Goal: Task Accomplishment & Management: Complete application form

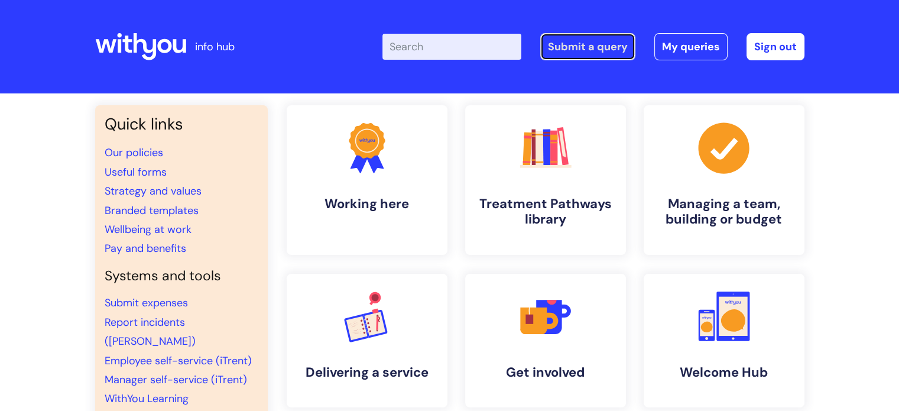
click at [588, 40] on link "Submit a query" at bounding box center [587, 46] width 95 height 27
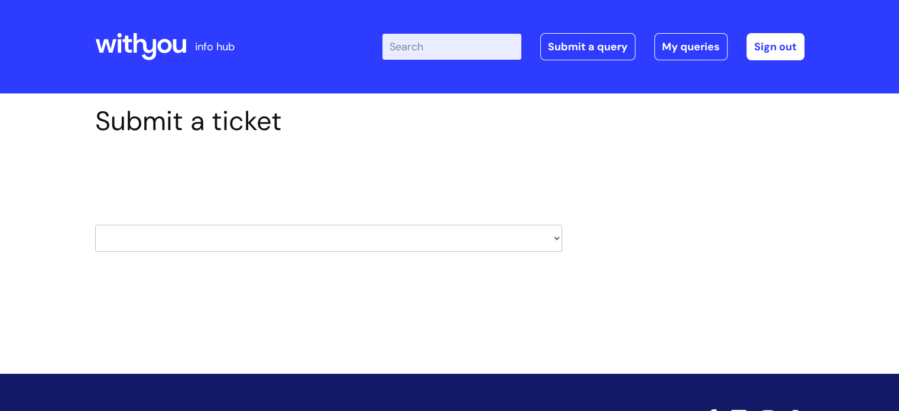
click at [262, 228] on select "HR / People IT and Support Clinical Drug Alerts Finance Accounts Data Support T…" at bounding box center [328, 238] width 467 height 27
select select "property_&_estates"
click at [95, 225] on select "HR / People IT and Support Clinical Drug Alerts Finance Accounts Data Support T…" at bounding box center [328, 238] width 467 height 27
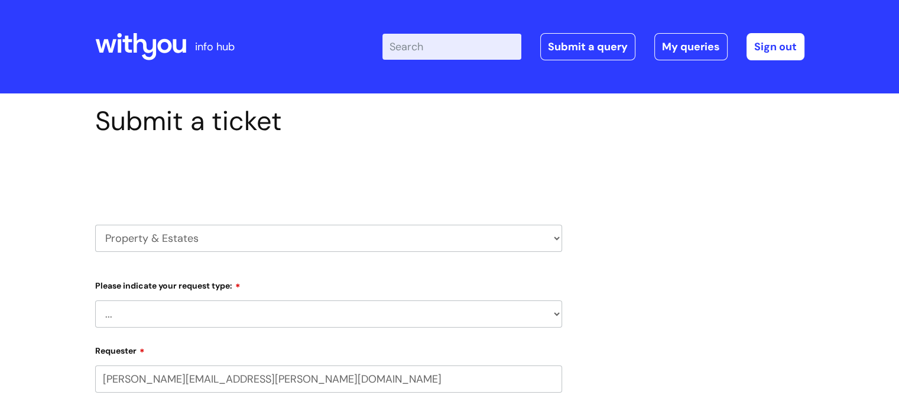
select select "80004418362"
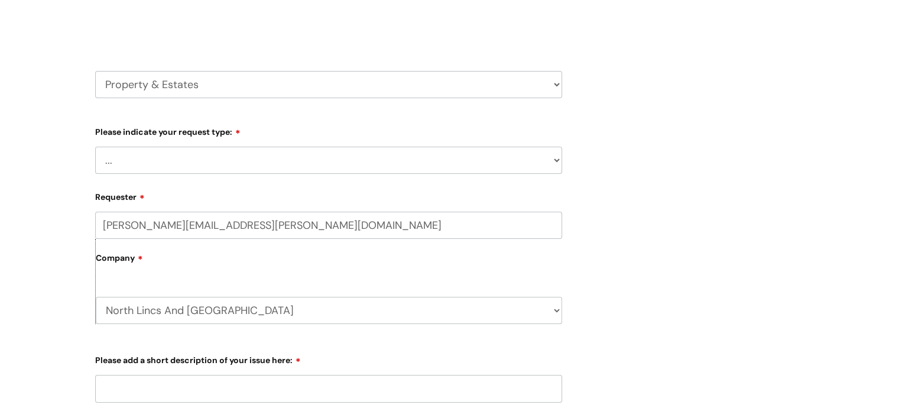
scroll to position [236, 0]
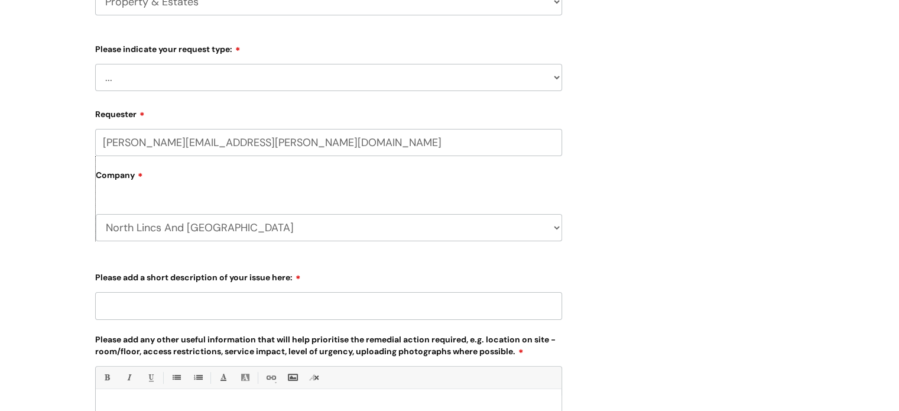
click at [359, 68] on select "... Facilities Support Lease/ Tenancy Agreements Health & Safety and Environmen…" at bounding box center [328, 77] width 467 height 27
select select "Facilities Support"
click at [95, 64] on select "... Facilities Support Lease/ Tenancy Agreements Health & Safety and Environmen…" at bounding box center [328, 77] width 467 height 27
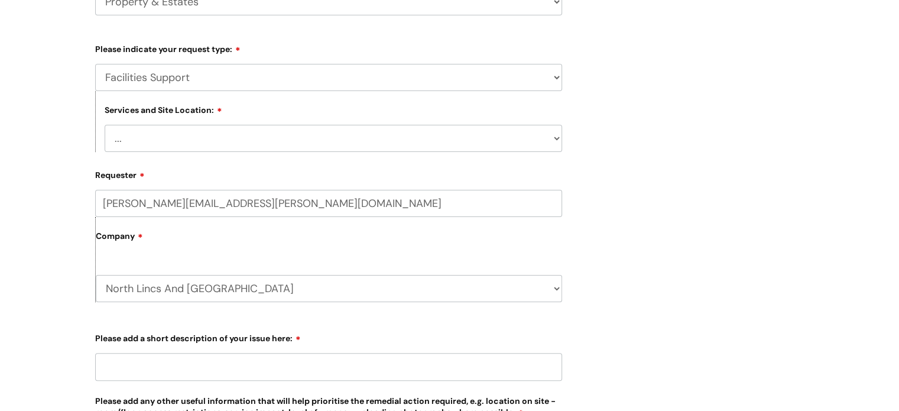
click at [300, 140] on select "... Cleethorpes Darlington Tubwell Darlington Coniscliffe Grimsby Preston Redca…" at bounding box center [333, 138] width 457 height 27
select select "Grimsby"
click at [105, 125] on select "... Cleethorpes Darlington Tubwell Darlington Coniscliffe Grimsby Preston Redca…" at bounding box center [333, 138] width 457 height 27
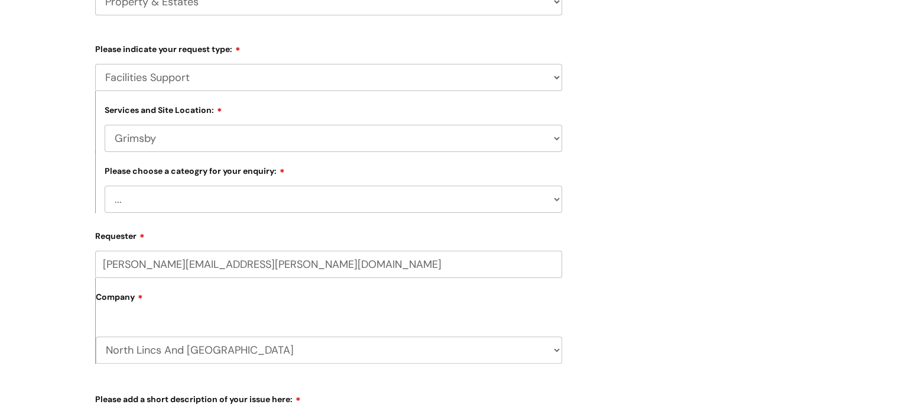
click at [293, 211] on select "... Electrical and Lighting Plumbing and Drainage Heating and Cooling Fixtures,…" at bounding box center [333, 199] width 457 height 27
select select "Plumbing and Drainage"
click at [105, 186] on select "... Electrical and Lighting Plumbing and Drainage Heating and Cooling Fixtures,…" at bounding box center [333, 199] width 457 height 27
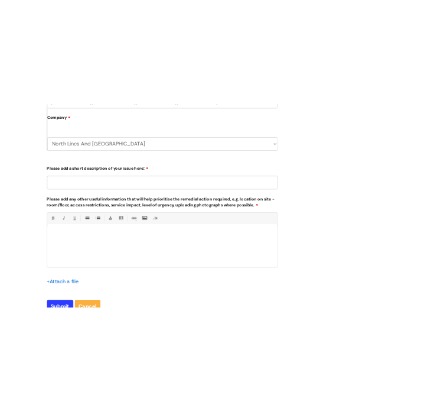
scroll to position [591, 0]
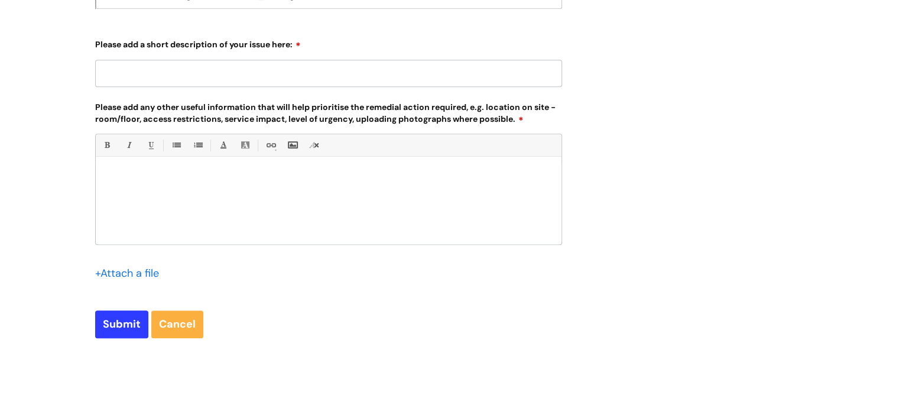
click at [179, 187] on div at bounding box center [329, 204] width 466 height 82
click at [187, 77] on input "Please add a short description of your issue here:" at bounding box center [328, 73] width 467 height 27
type input "Ladies toilet has a leak"
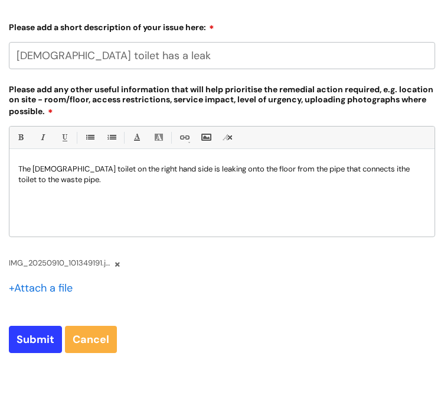
click at [348, 173] on p "The ladies toilet on the right hand side is leaking onto the floor from the pip…" at bounding box center [222, 174] width 408 height 21
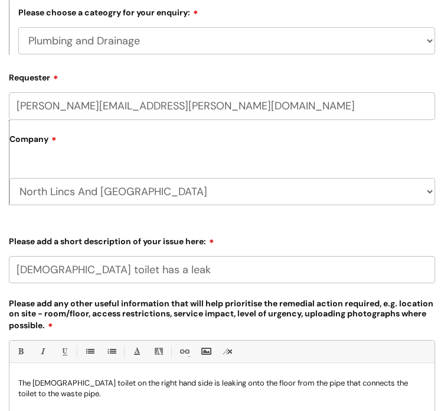
scroll to position [473, 0]
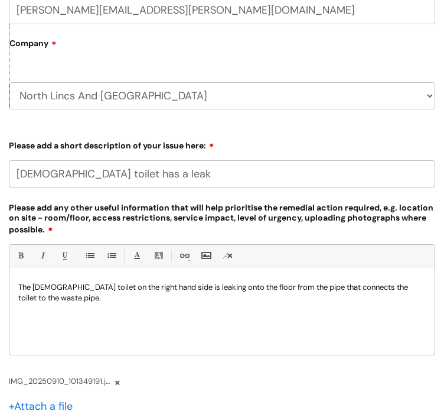
click at [46, 302] on p "The ladies toilet on the right hand side is leaking onto the floor from the pip…" at bounding box center [222, 292] width 408 height 21
click at [102, 303] on p "The ladies toilet on the right hand side is leaking onto the floor from the pip…" at bounding box center [222, 292] width 408 height 21
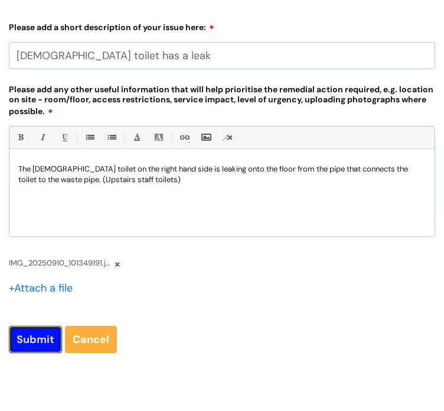
click at [41, 343] on input "Submit" at bounding box center [35, 339] width 53 height 27
type input "Please Wait..."
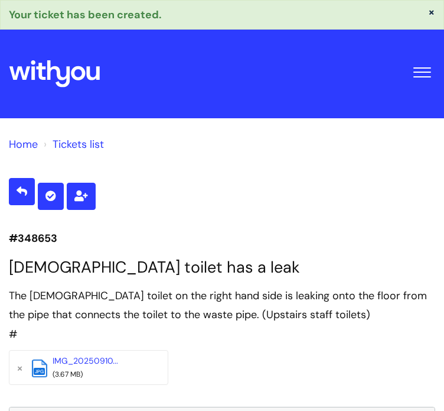
select select "Facilities Support"
select select "Grimsby"
select select "Plumbing and Drainage"
